Goal: Information Seeking & Learning: Learn about a topic

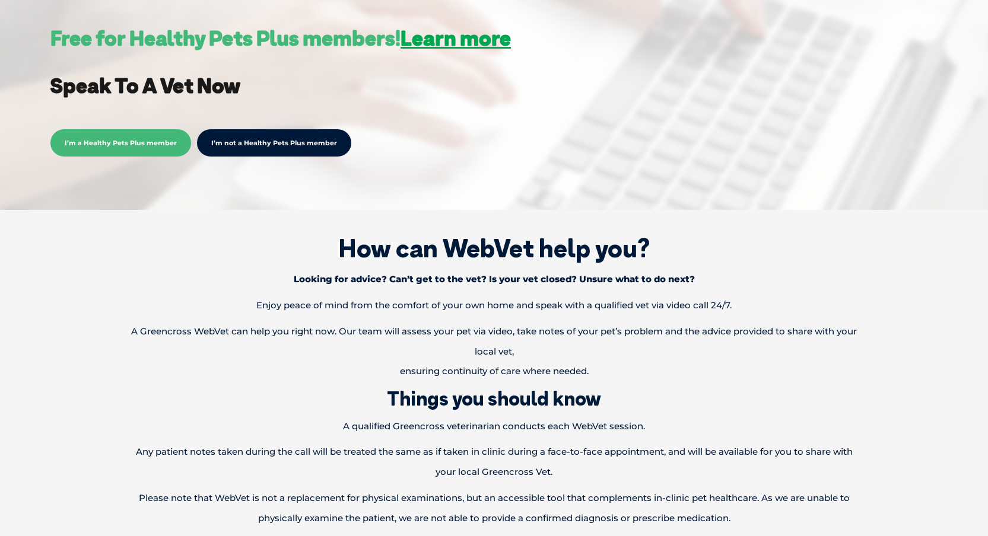
scroll to position [375, 0]
click at [240, 145] on link "I’m not a Healthy Pets Plus member" at bounding box center [274, 142] width 154 height 27
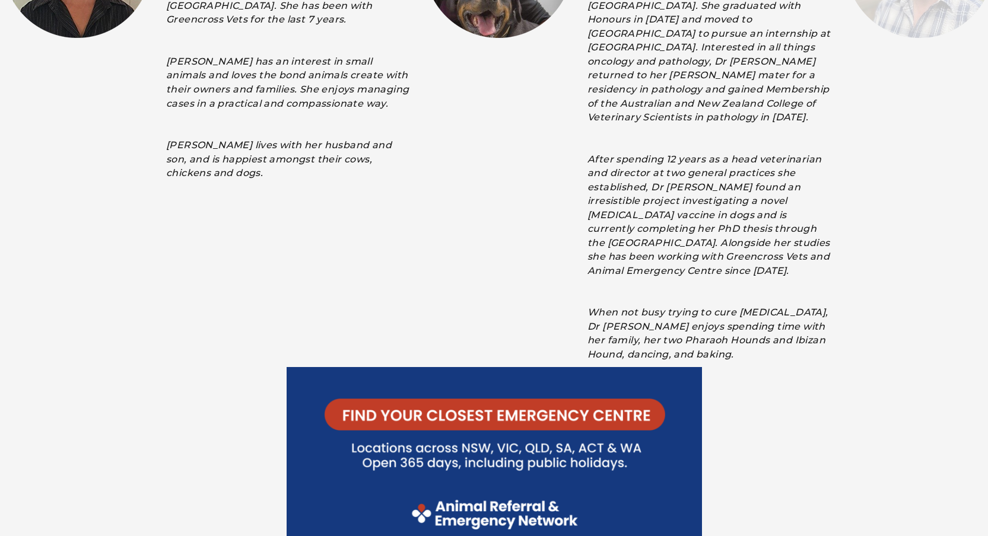
scroll to position [2139, 0]
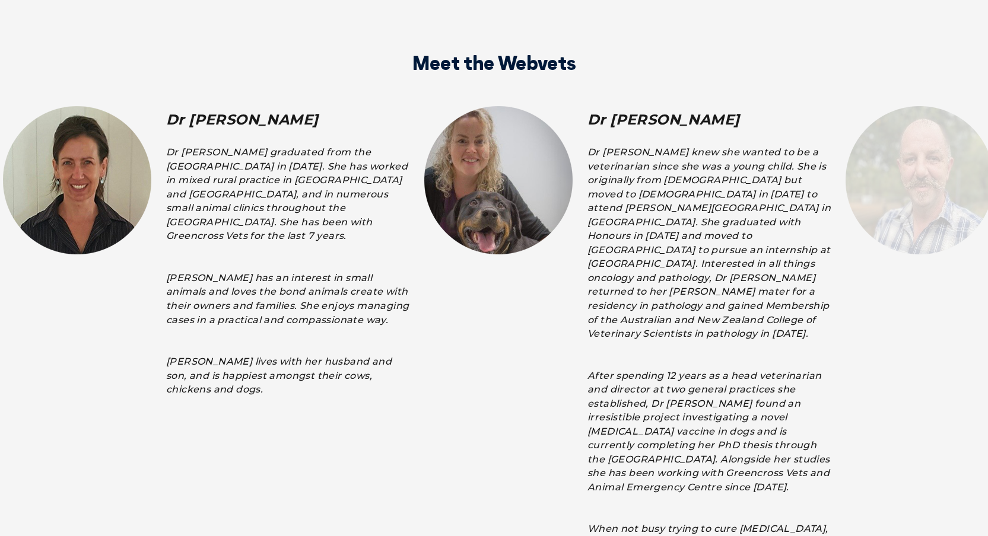
click at [521, 156] on img at bounding box center [498, 180] width 148 height 148
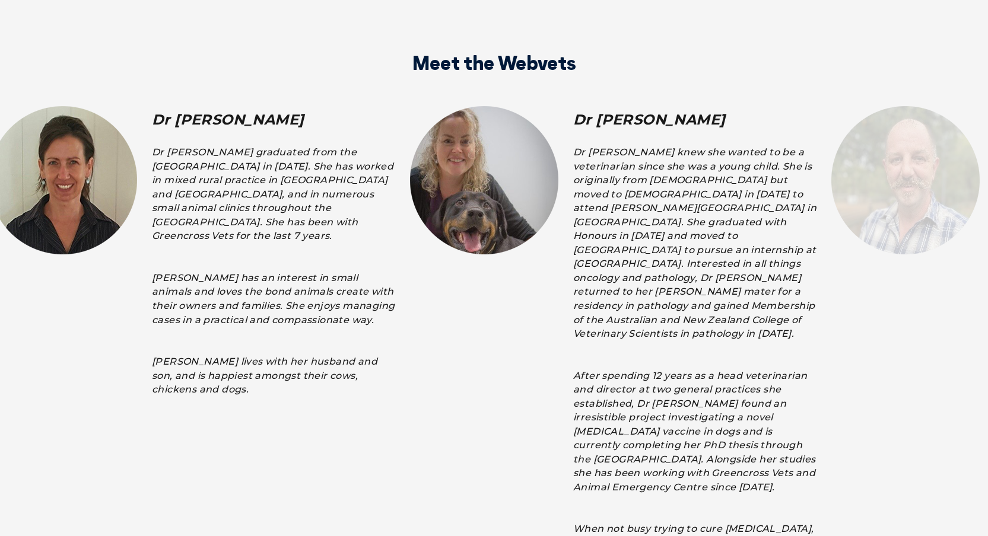
drag, startPoint x: 501, startPoint y: 158, endPoint x: 340, endPoint y: 171, distance: 161.3
click at [453, 158] on img at bounding box center [484, 180] width 148 height 148
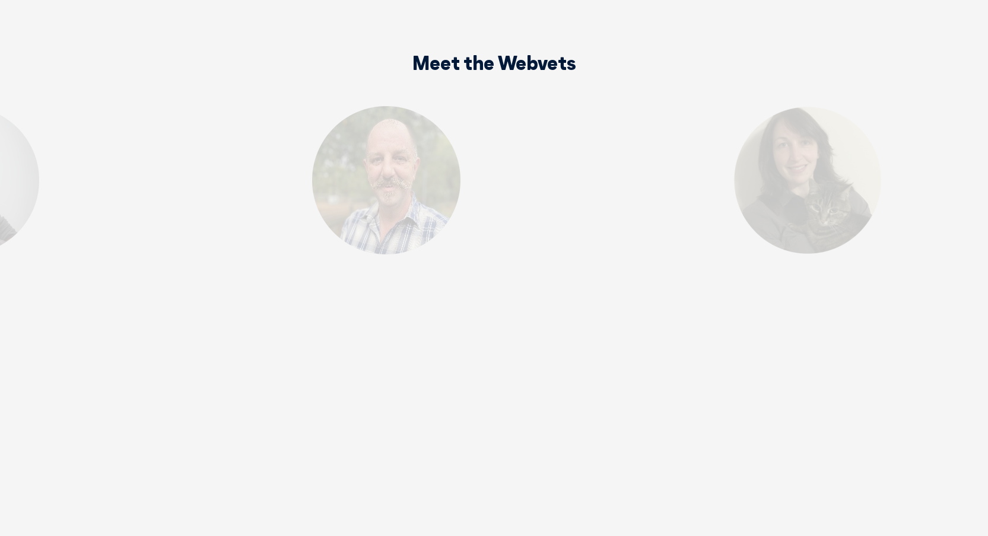
drag, startPoint x: 539, startPoint y: 170, endPoint x: -6, endPoint y: 158, distance: 544.6
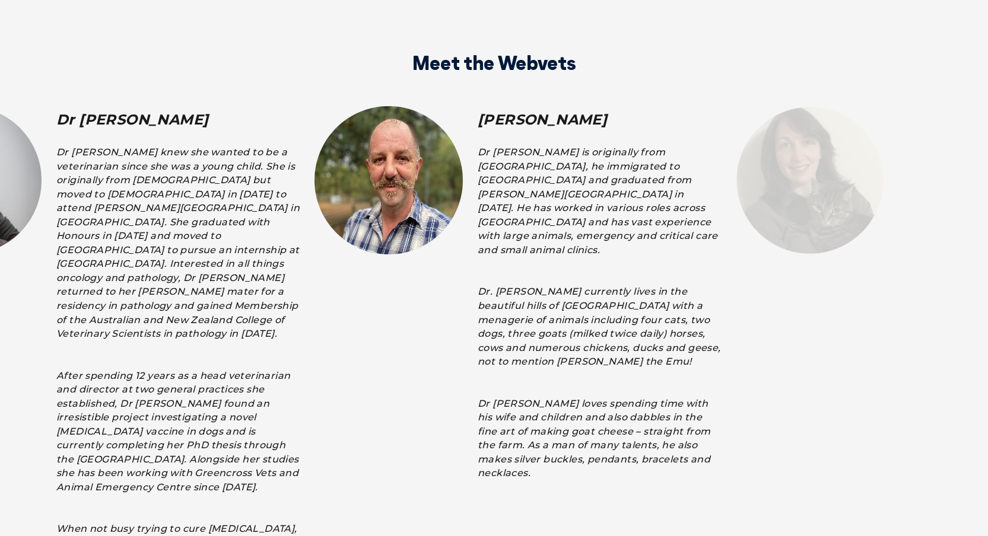
drag, startPoint x: 573, startPoint y: 174, endPoint x: 173, endPoint y: 184, distance: 400.5
click at [311, 184] on div "[PERSON_NAME] Dr [PERSON_NAME] is originally from [GEOGRAPHIC_DATA], he immigra…" at bounding box center [521, 294] width 421 height 377
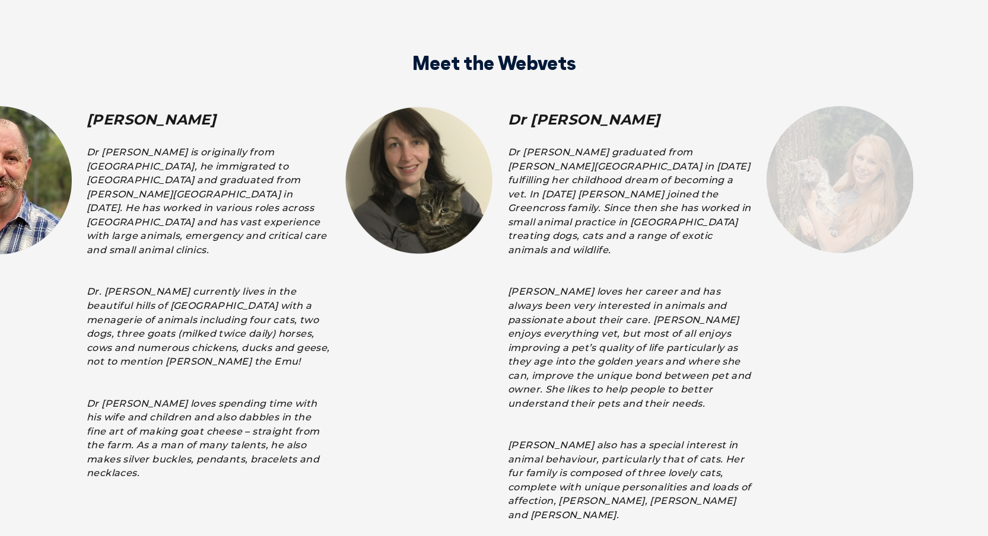
drag, startPoint x: 493, startPoint y: 173, endPoint x: 148, endPoint y: 165, distance: 345.3
click at [345, 165] on img at bounding box center [419, 180] width 148 height 148
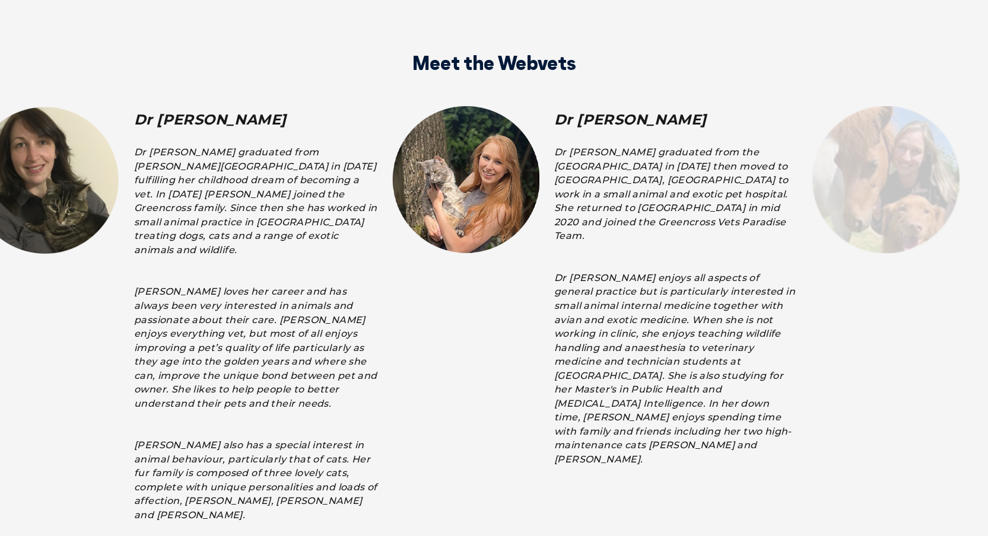
drag, startPoint x: 529, startPoint y: 166, endPoint x: 174, endPoint y: 171, distance: 354.7
click at [392, 171] on img at bounding box center [465, 179] width 147 height 147
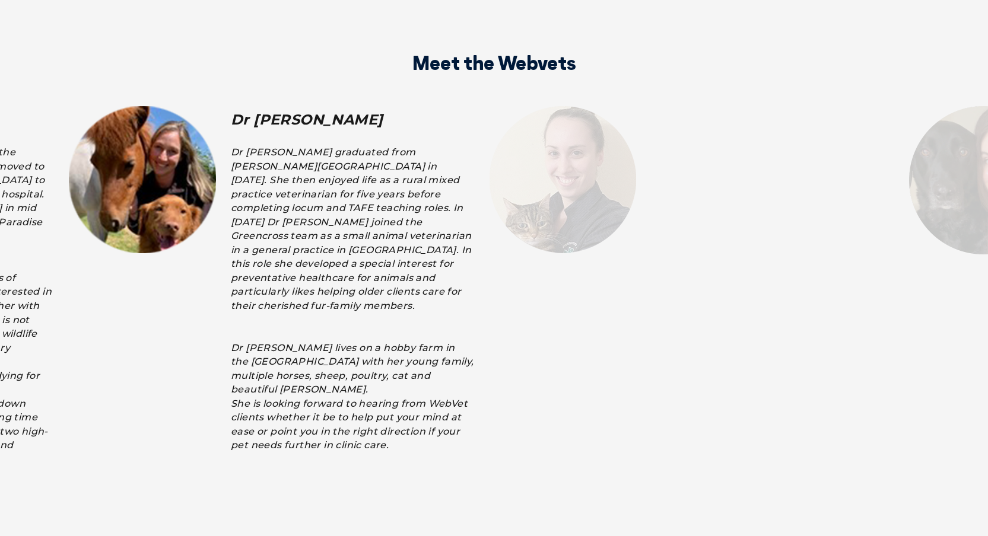
drag, startPoint x: 482, startPoint y: 179, endPoint x: 69, endPoint y: 179, distance: 412.8
click at [70, 179] on img at bounding box center [142, 179] width 147 height 147
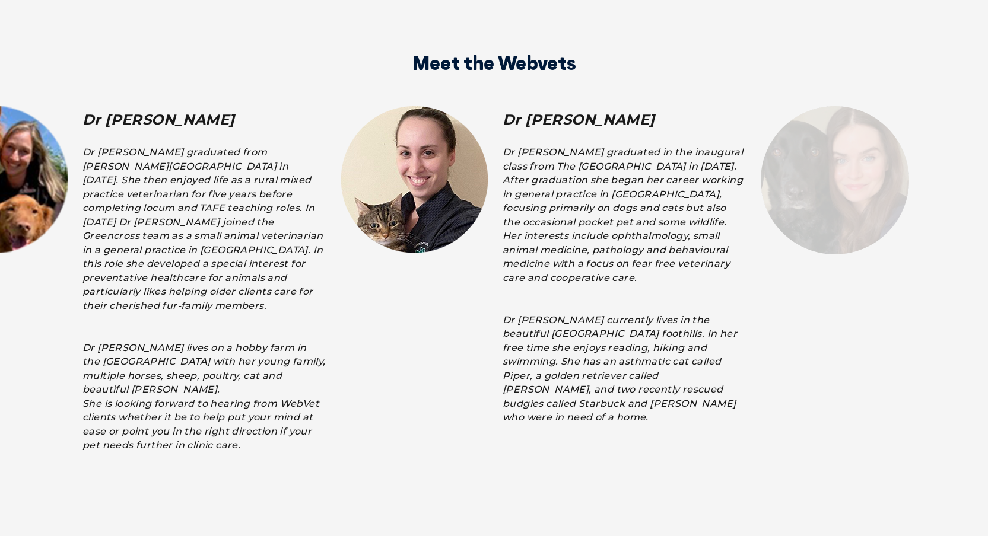
drag, startPoint x: 398, startPoint y: 171, endPoint x: 75, endPoint y: 173, distance: 323.3
click at [82, 173] on div "Dr [PERSON_NAME] graduated from [PERSON_NAME][GEOGRAPHIC_DATA] in [DATE]. She t…" at bounding box center [203, 298] width 243 height 307
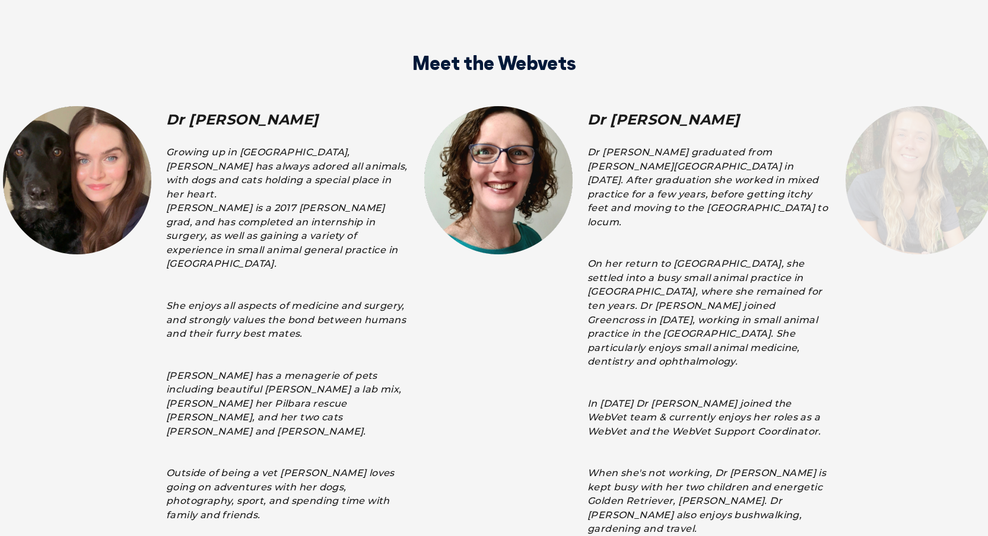
drag, startPoint x: 331, startPoint y: 179, endPoint x: -144, endPoint y: 78, distance: 485.1
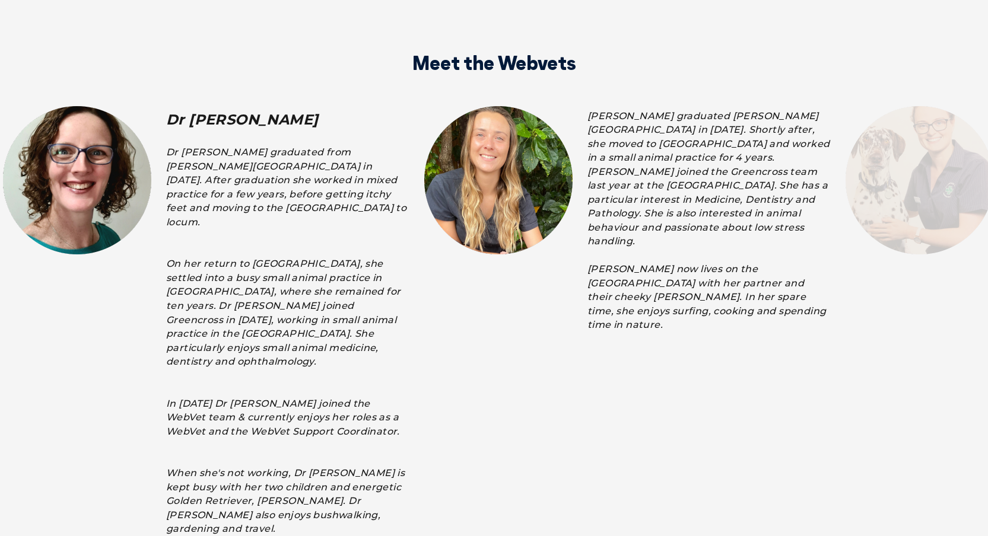
drag, startPoint x: 239, startPoint y: 141, endPoint x: -210, endPoint y: 66, distance: 455.3
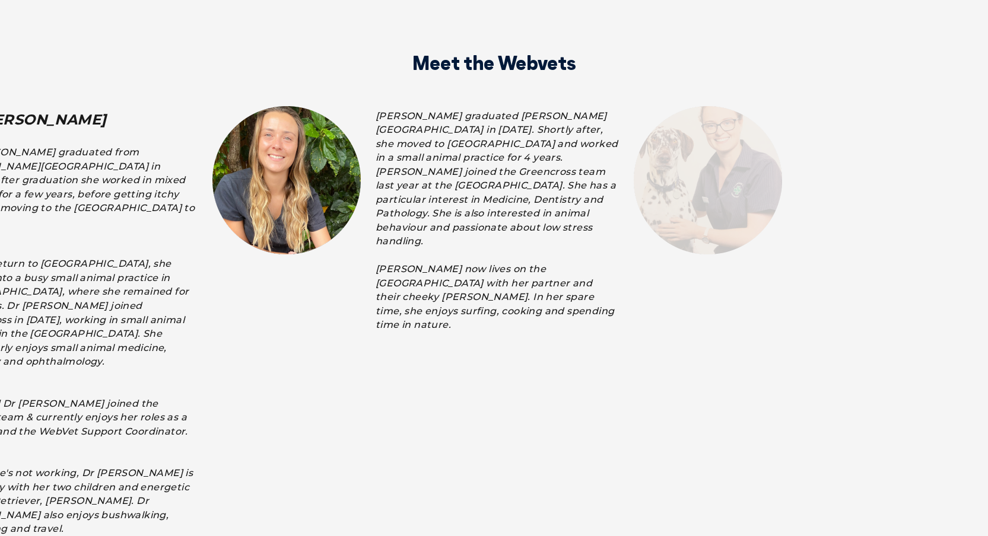
drag, startPoint x: 562, startPoint y: 198, endPoint x: 158, endPoint y: 219, distance: 405.1
click at [212, 219] on img at bounding box center [286, 180] width 148 height 148
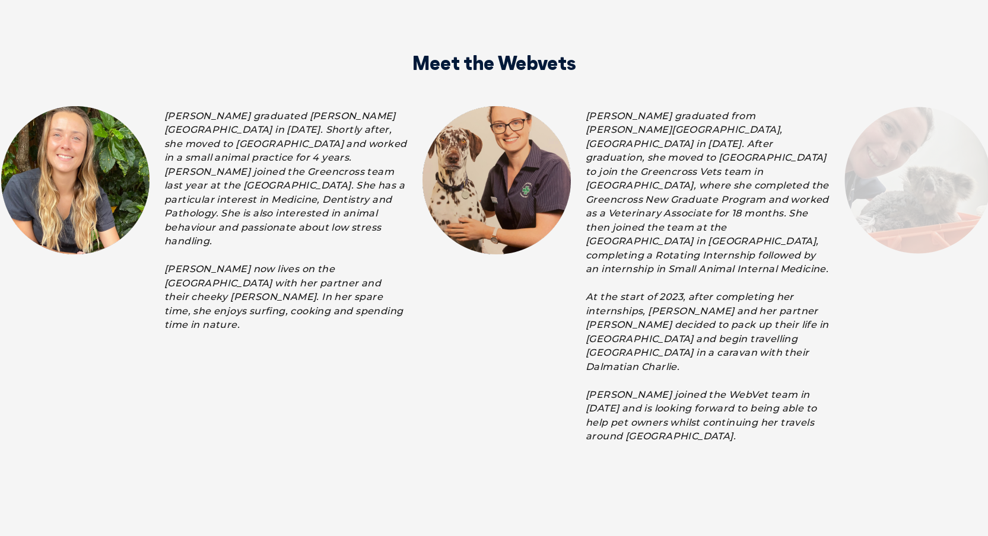
drag, startPoint x: 646, startPoint y: 234, endPoint x: 187, endPoint y: 288, distance: 461.7
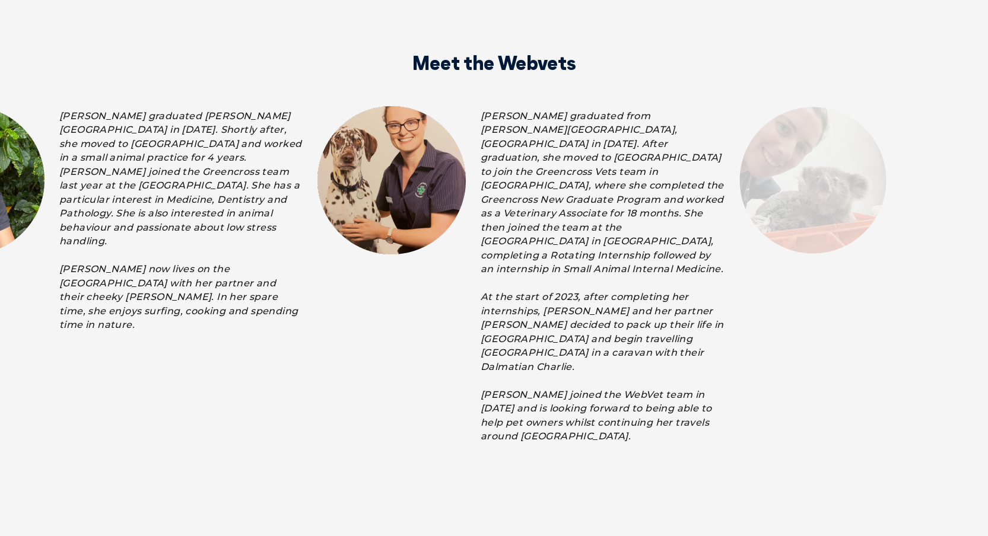
drag, startPoint x: 617, startPoint y: 168, endPoint x: 56, endPoint y: 117, distance: 563.4
click at [480, 117] on p "[PERSON_NAME] graduated from [PERSON_NAME][GEOGRAPHIC_DATA], [GEOGRAPHIC_DATA] …" at bounding box center [601, 276] width 243 height 335
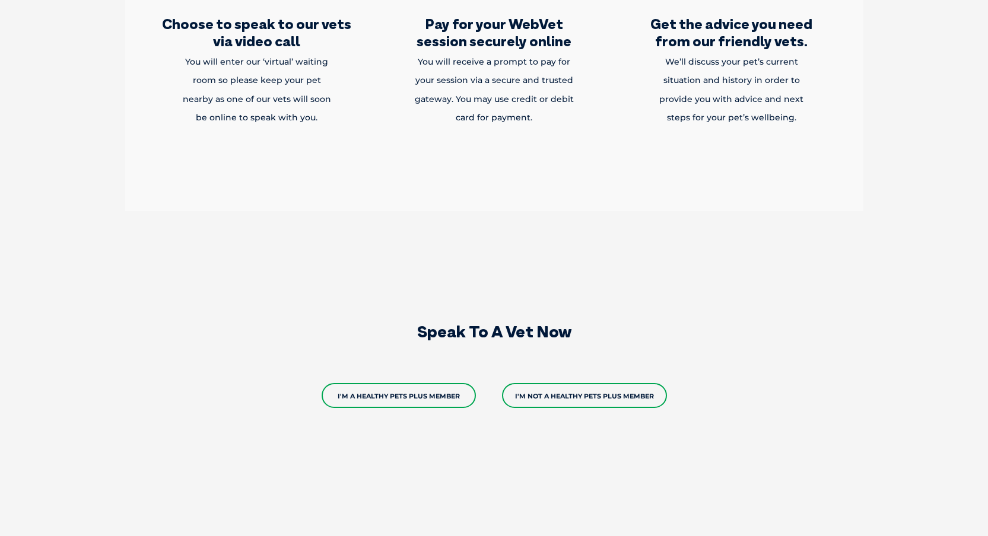
scroll to position [1374, 0]
